Goal: Task Accomplishment & Management: Complete application form

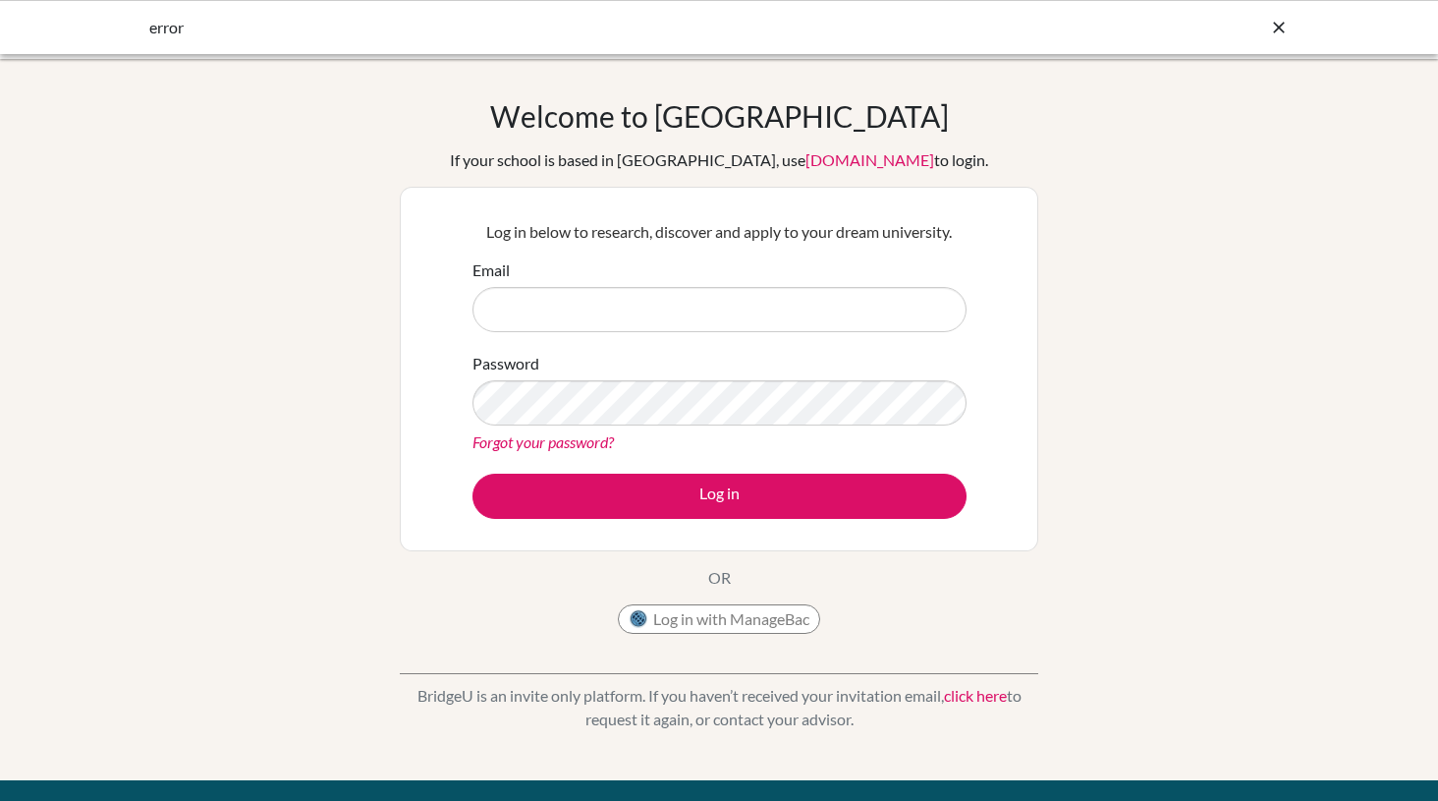
type input "maheshdharamkamble@dsbindia.com"
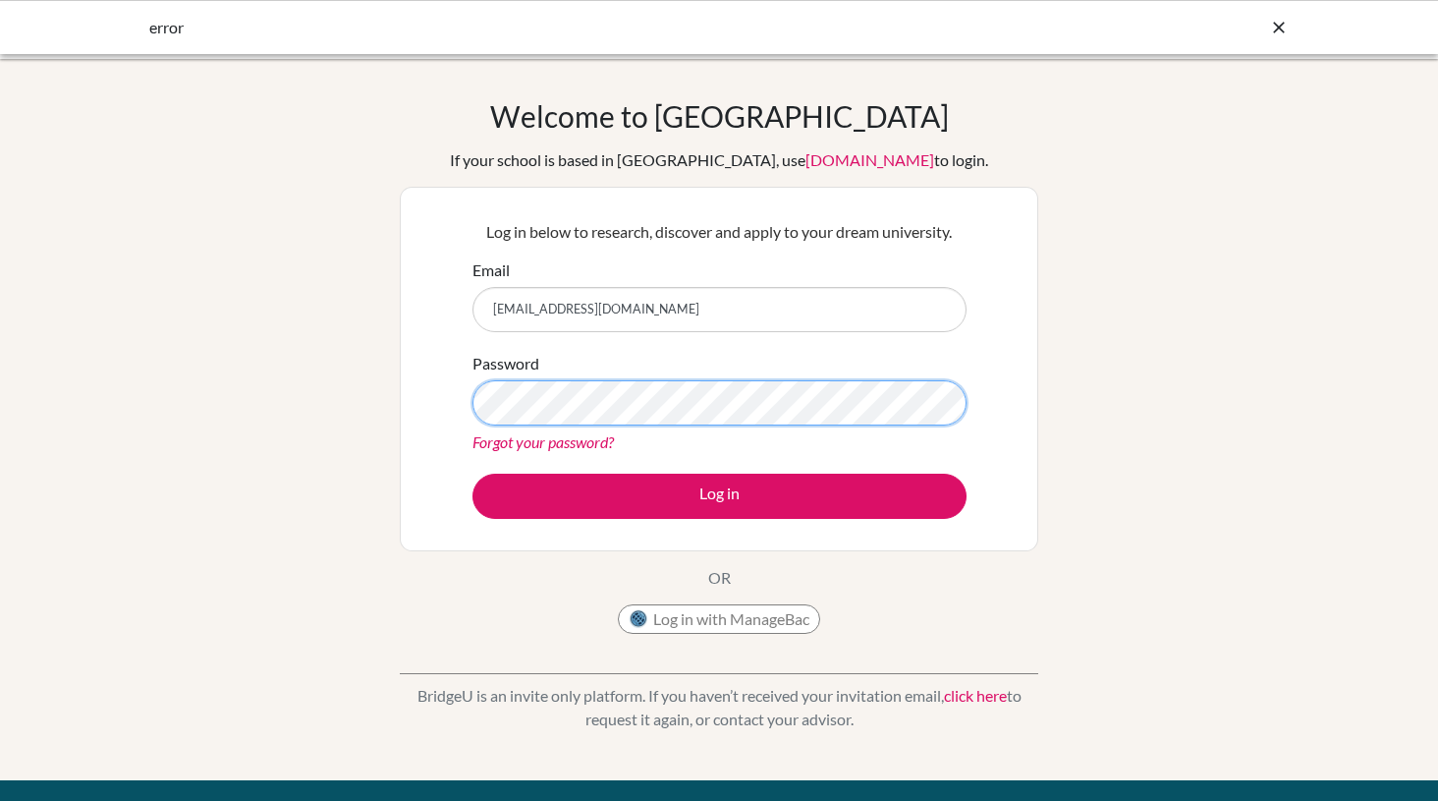
click at [473, 474] on button "Log in" at bounding box center [720, 496] width 494 height 45
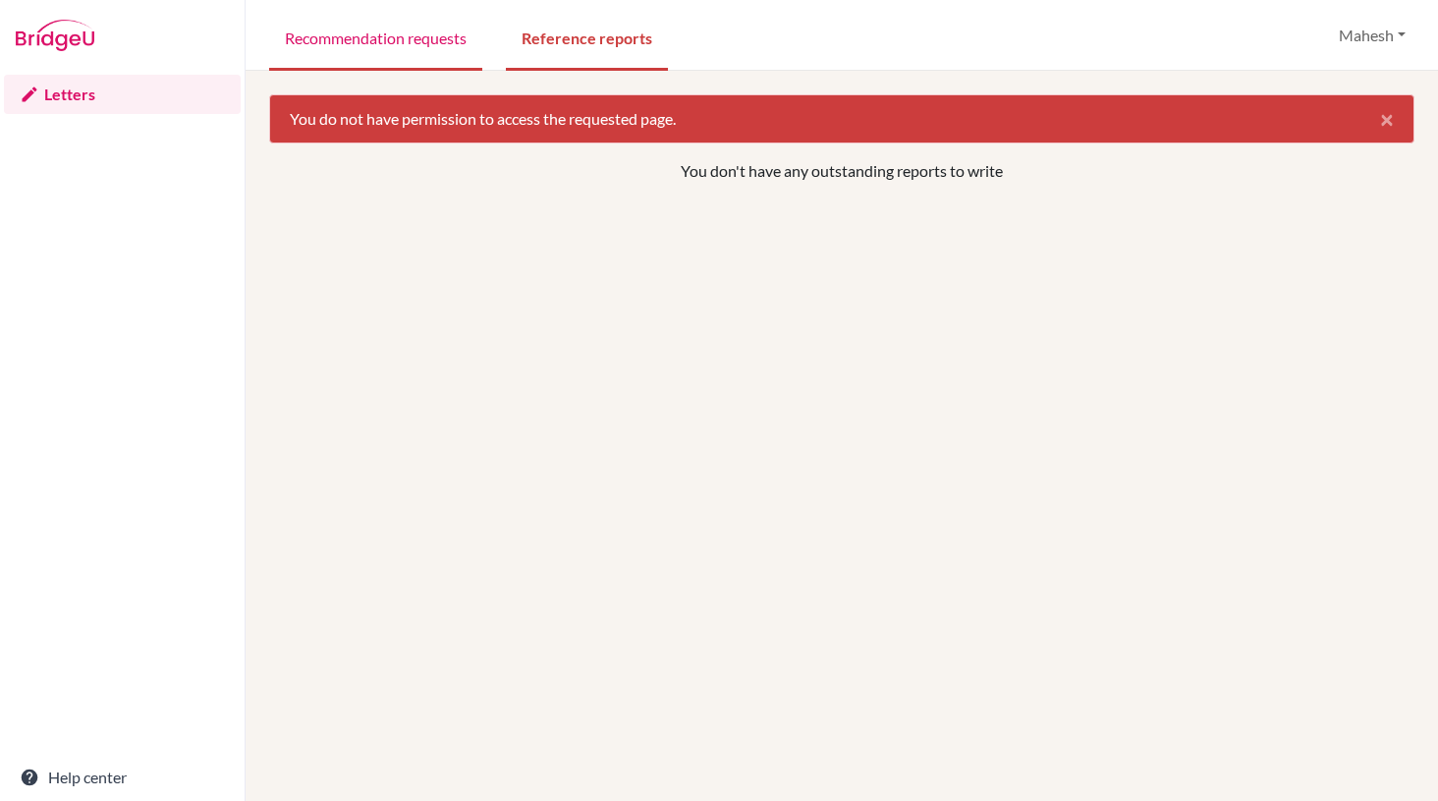
click at [399, 34] on link "Recommendation requests" at bounding box center [375, 37] width 213 height 68
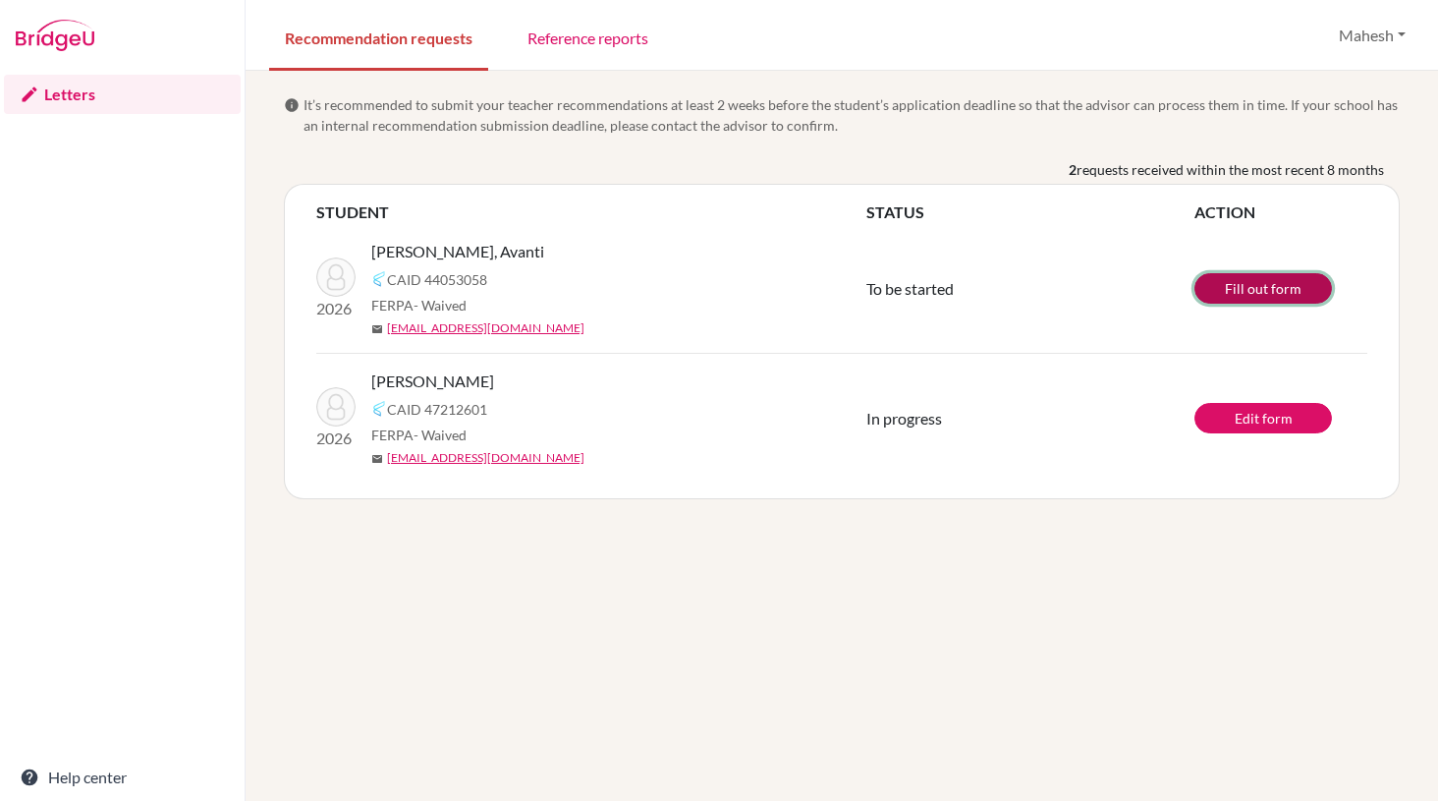
click at [1266, 286] on link "Fill out form" at bounding box center [1264, 288] width 138 height 30
click at [1260, 288] on link "Fill out form" at bounding box center [1264, 288] width 138 height 30
